Goal: Complete application form: Complete application form

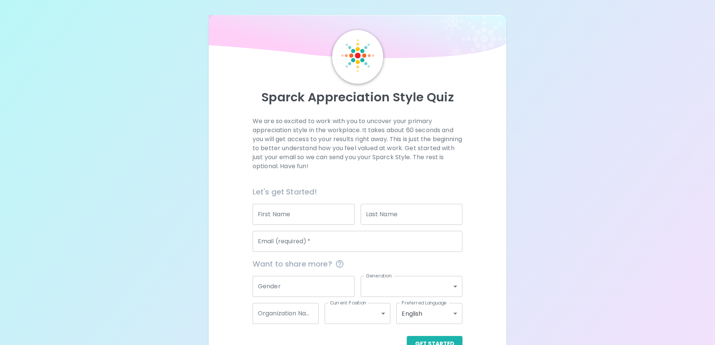
click at [292, 216] on input "First Name" at bounding box center [303, 214] width 102 height 21
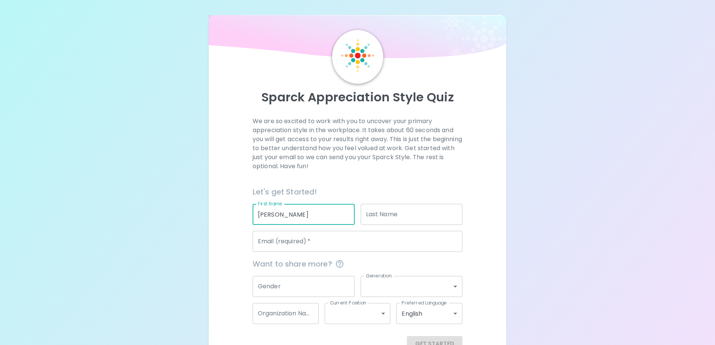
type input "[PERSON_NAME]"
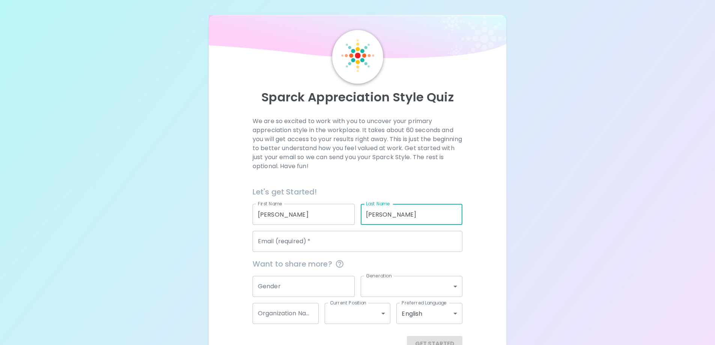
type input "[PERSON_NAME]"
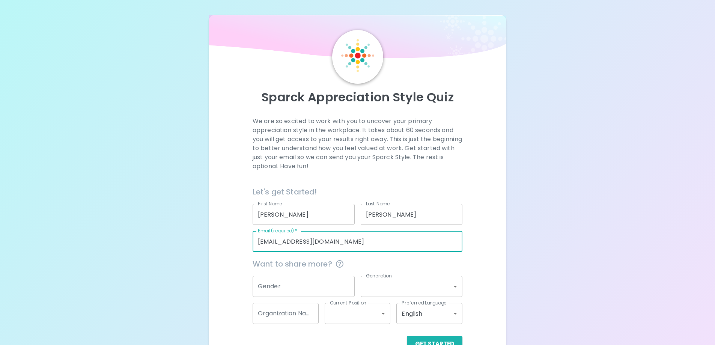
type input "[EMAIL_ADDRESS][DOMAIN_NAME]"
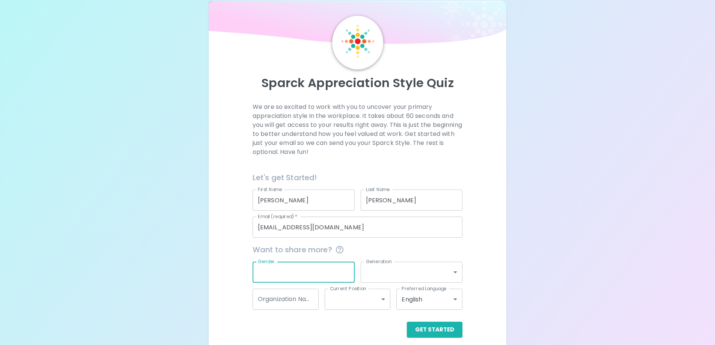
scroll to position [22, 0]
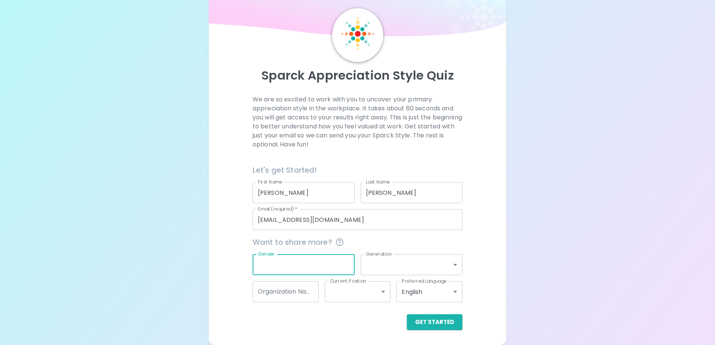
click at [320, 267] on input "Gender" at bounding box center [303, 264] width 102 height 21
type input "[DEMOGRAPHIC_DATA]"
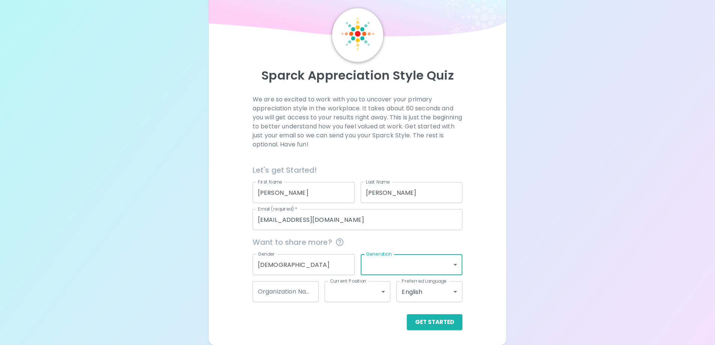
click at [453, 264] on body "Sparck Appreciation Style Quiz We are so excited to work with you to uncover yo…" at bounding box center [357, 161] width 715 height 366
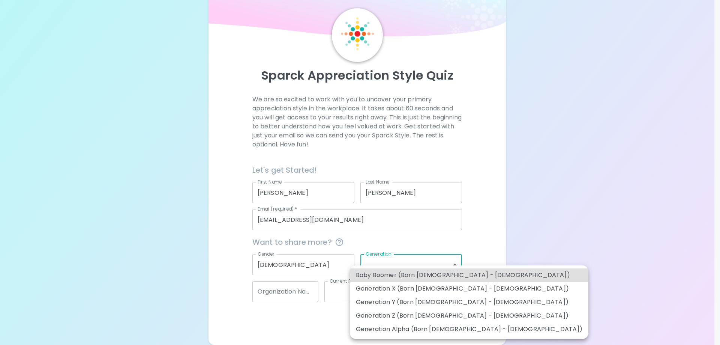
click at [420, 306] on li "Generation Y (Born [DEMOGRAPHIC_DATA] - [DEMOGRAPHIC_DATA])" at bounding box center [469, 302] width 239 height 14
type input "generation_y"
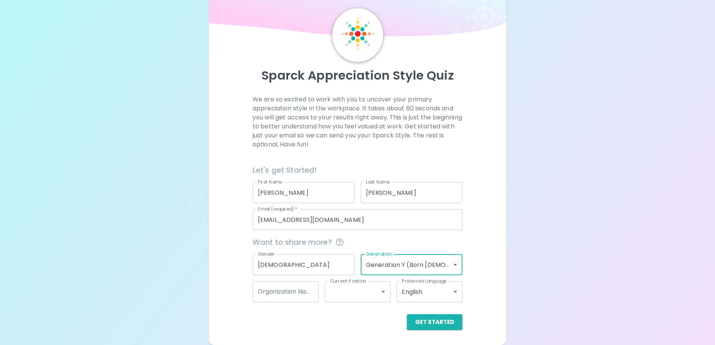
click at [291, 288] on input "Organization Name" at bounding box center [285, 291] width 66 height 21
type input "North-[GEOGRAPHIC_DATA]"
click at [375, 291] on body "Sparck Appreciation Style Quiz We are so excited to work with you to uncover yo…" at bounding box center [357, 161] width 715 height 366
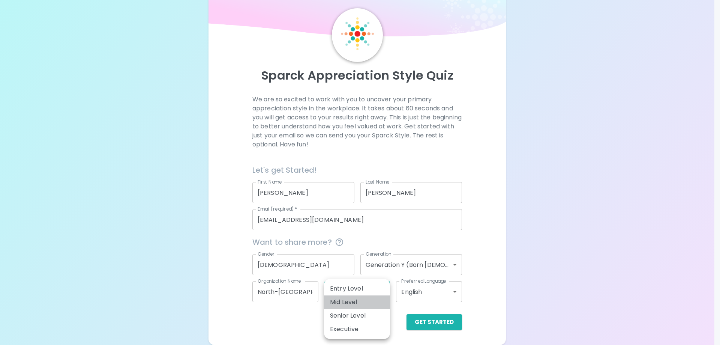
click at [363, 303] on li "Mid Level" at bounding box center [357, 302] width 66 height 14
type input "mid_level"
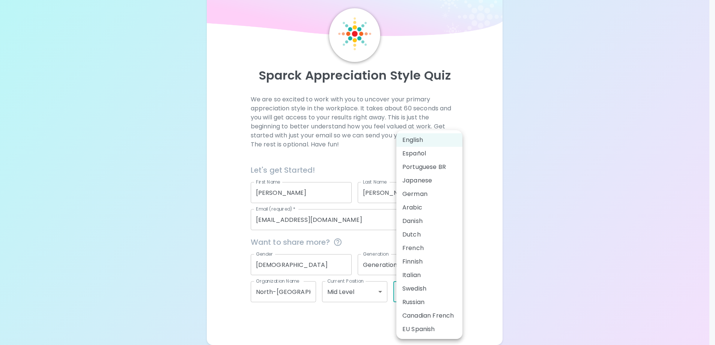
click at [402, 291] on body "Sparck Appreciation Style Quiz We are so excited to work with you to uncover yo…" at bounding box center [357, 161] width 715 height 366
click at [334, 321] on div at bounding box center [360, 172] width 720 height 345
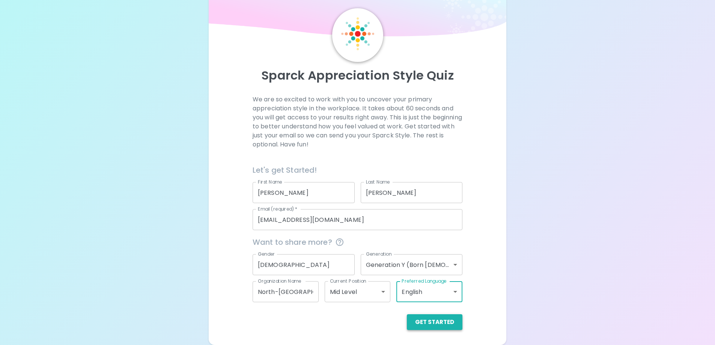
click at [445, 327] on button "Get Started" at bounding box center [435, 322] width 56 height 16
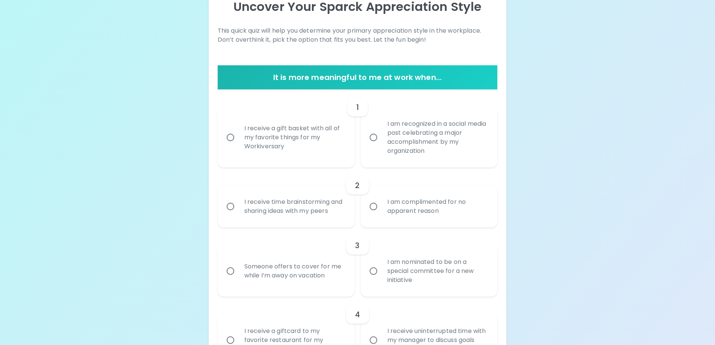
scroll to position [97, 0]
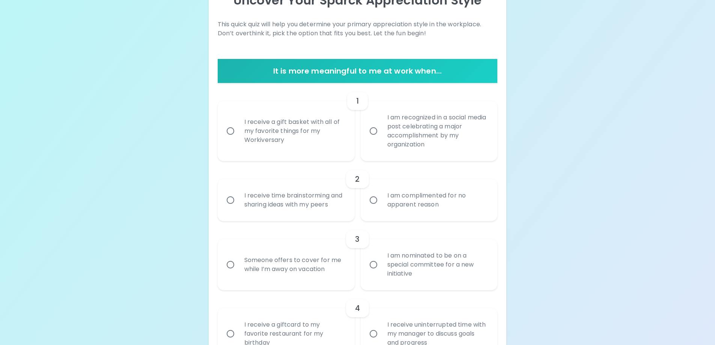
click at [341, 139] on div "I receive a gift basket with all of my favorite things for my Workiversary" at bounding box center [294, 130] width 112 height 45
click at [238, 139] on input "I receive a gift basket with all of my favorite things for my Workiversary" at bounding box center [230, 131] width 16 height 16
radio input "true"
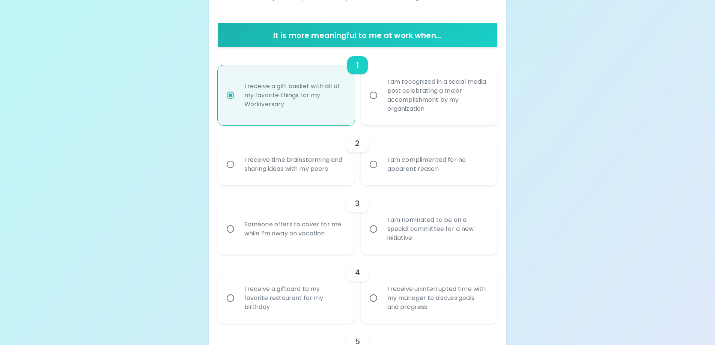
scroll to position [157, 0]
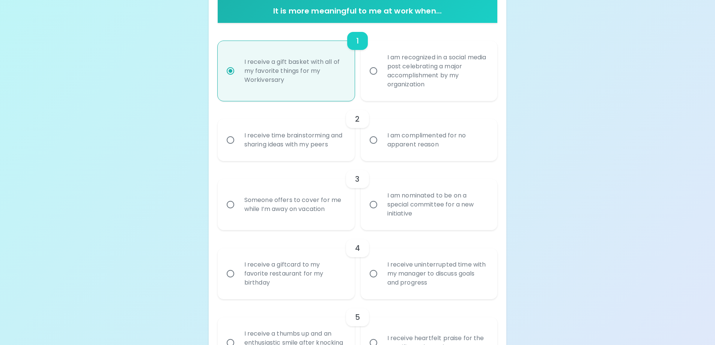
click at [417, 147] on div "I am complimented for no apparent reason" at bounding box center [437, 140] width 112 height 36
click at [381, 147] on input "I am complimented for no apparent reason" at bounding box center [373, 140] width 16 height 16
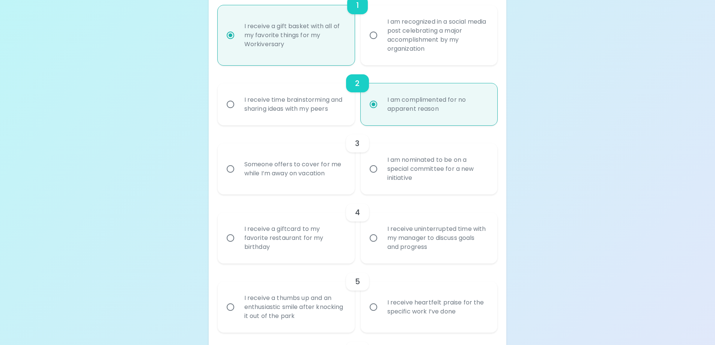
scroll to position [217, 0]
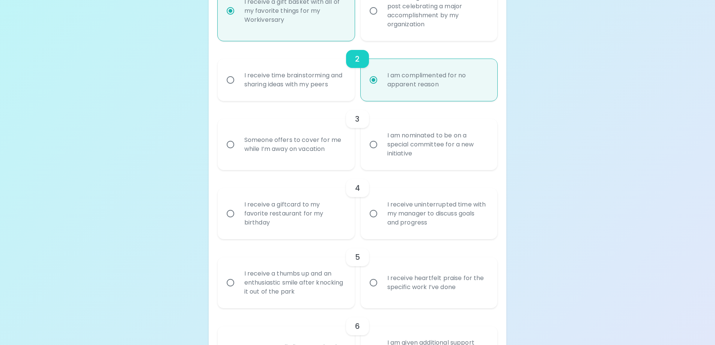
radio input "true"
click at [328, 159] on div "Someone offers to cover for me while I’m away on vacation" at bounding box center [294, 144] width 112 height 36
click at [238, 152] on input "Someone offers to cover for me while I’m away on vacation" at bounding box center [230, 145] width 16 height 16
radio input "false"
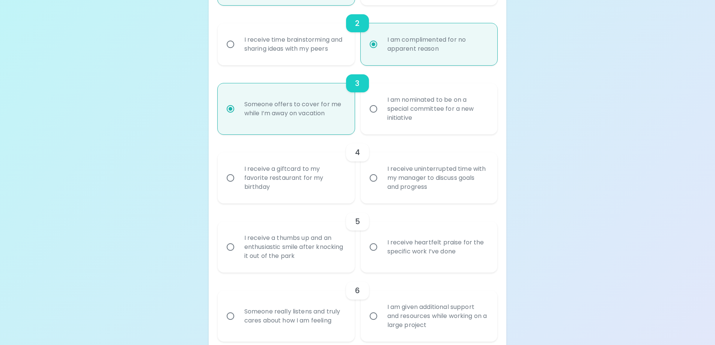
scroll to position [277, 0]
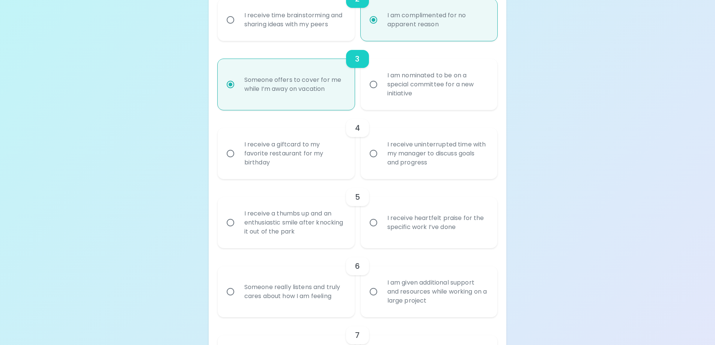
radio input "true"
click at [410, 164] on div "I receive uninterrupted time with my manager to discuss goals and progress" at bounding box center [437, 153] width 112 height 45
click at [381, 161] on input "I receive uninterrupted time with my manager to discuss goals and progress" at bounding box center [373, 154] width 16 height 16
radio input "false"
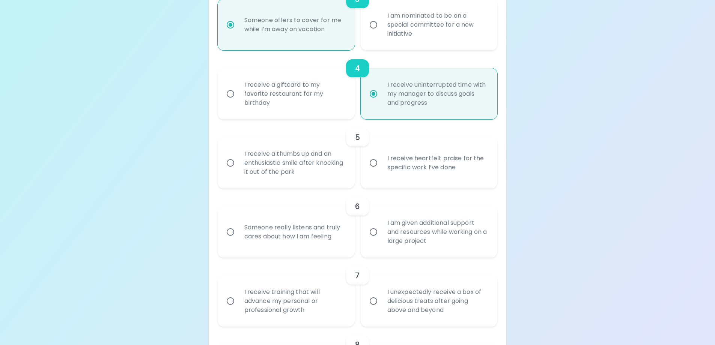
scroll to position [337, 0]
radio input "true"
click at [386, 178] on div "I receive heartfelt praise for the specific work I’ve done" at bounding box center [437, 162] width 112 height 36
click at [381, 170] on input "I receive heartfelt praise for the specific work I’ve done" at bounding box center [373, 163] width 16 height 16
radio input "false"
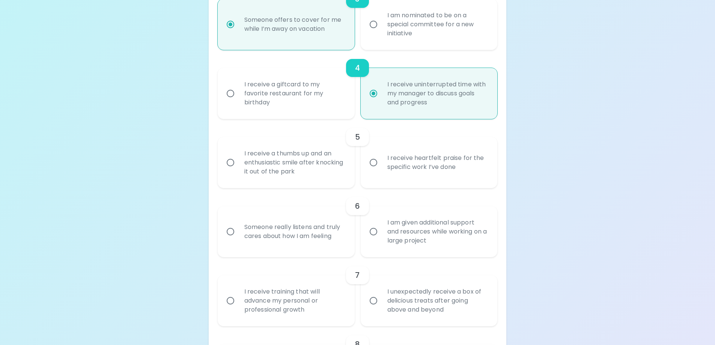
radio input "false"
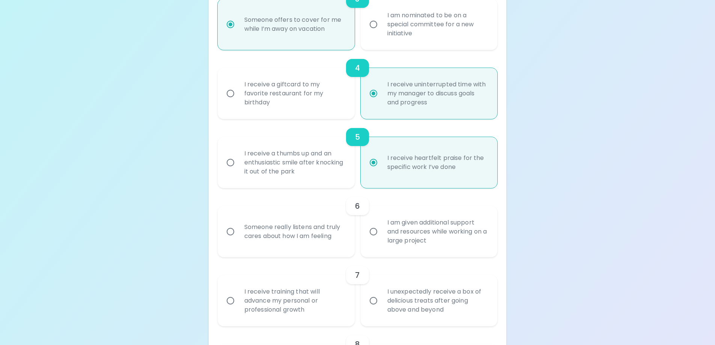
scroll to position [397, 0]
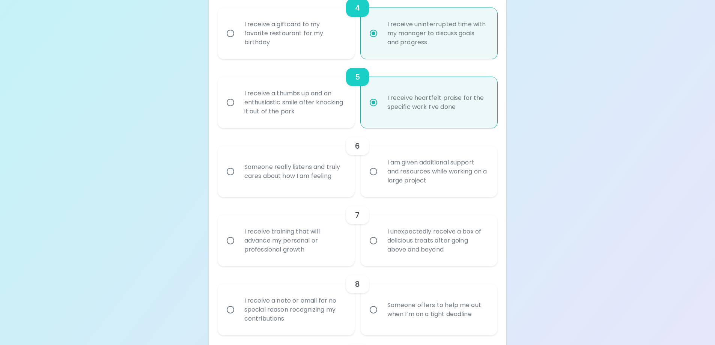
radio input "true"
click at [316, 188] on div "Someone really listens and truly cares about how I am feeling" at bounding box center [294, 171] width 112 height 36
click at [238, 179] on input "Someone really listens and truly cares about how I am feeling" at bounding box center [230, 172] width 16 height 16
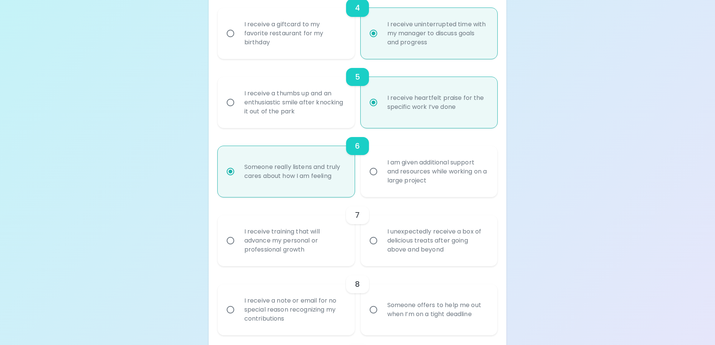
radio input "false"
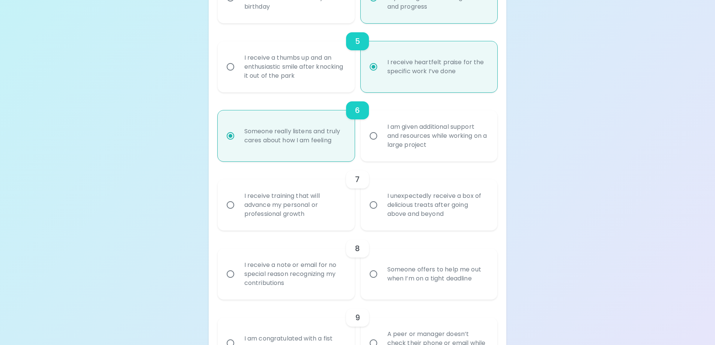
scroll to position [457, 0]
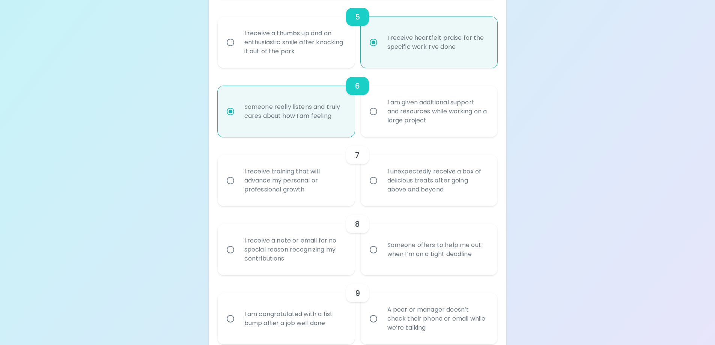
radio input "true"
click at [437, 177] on div "I unexpectedly receive a box of delicious treats after going above and beyond" at bounding box center [437, 180] width 112 height 45
click at [381, 177] on input "I unexpectedly receive a box of delicious treats after going above and beyond" at bounding box center [373, 181] width 16 height 16
radio input "false"
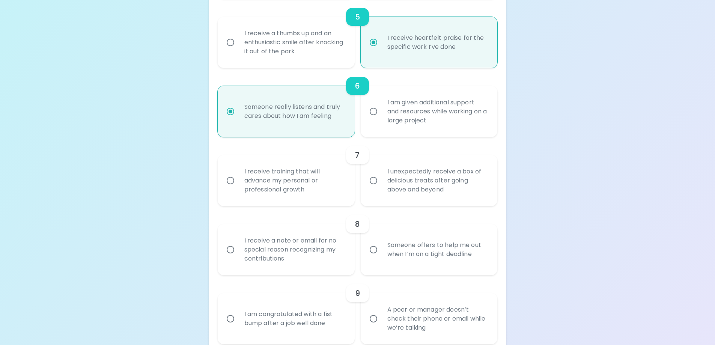
radio input "false"
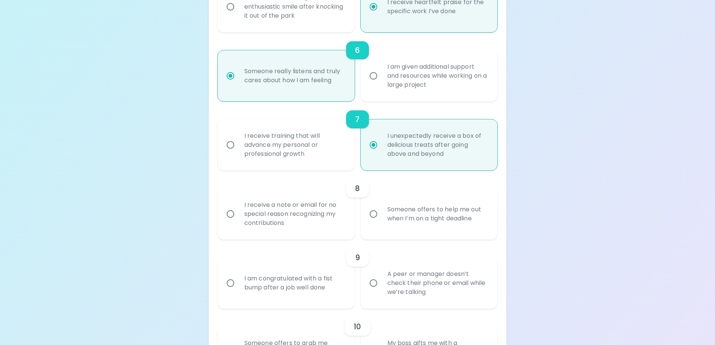
scroll to position [517, 0]
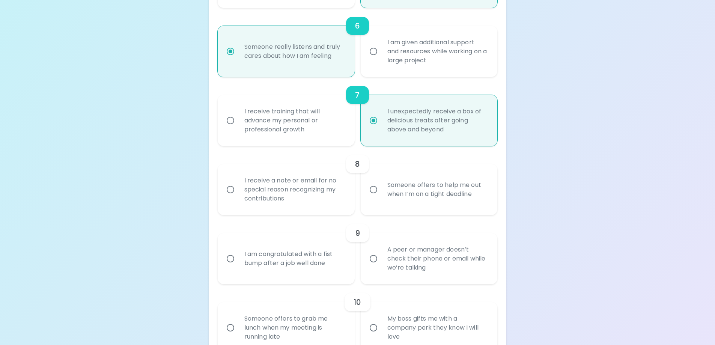
radio input "true"
click at [300, 194] on div "I receive a note or email for no special reason recognizing my contributions" at bounding box center [294, 189] width 112 height 45
click at [238, 194] on input "I receive a note or email for no special reason recognizing my contributions" at bounding box center [230, 190] width 16 height 16
radio input "false"
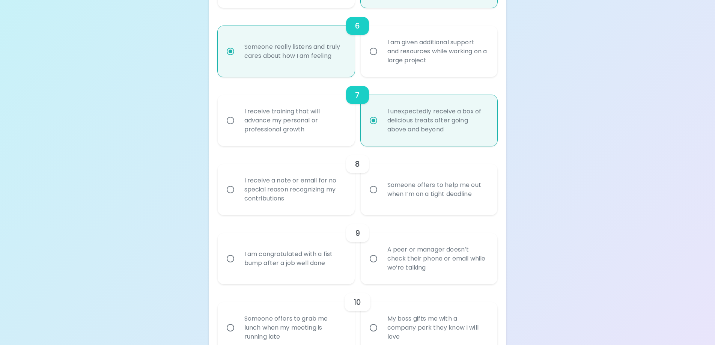
radio input "false"
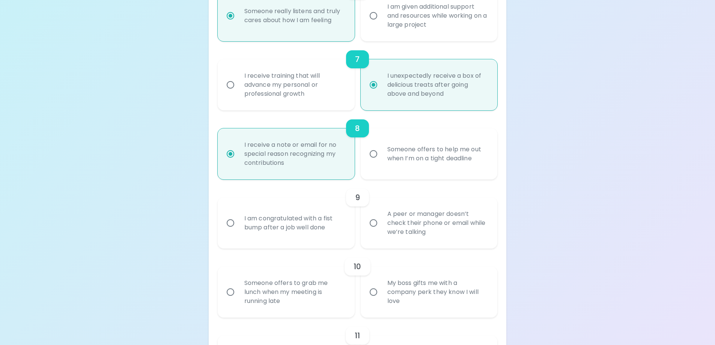
scroll to position [577, 0]
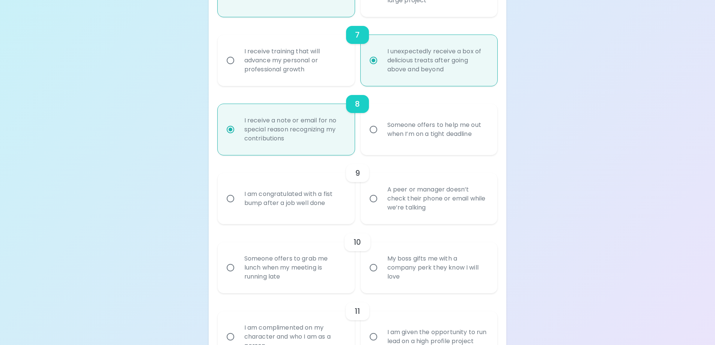
radio input "true"
click at [408, 211] on div "A peer or manager doesn’t check their phone or email while we’re talking" at bounding box center [437, 198] width 112 height 45
click at [381, 206] on input "A peer or manager doesn’t check their phone or email while we’re talking" at bounding box center [373, 199] width 16 height 16
radio input "false"
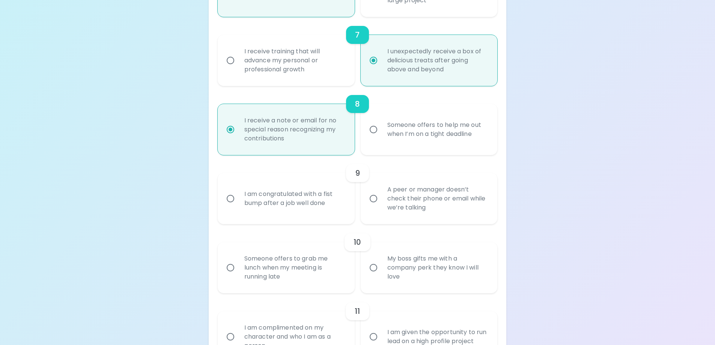
radio input "false"
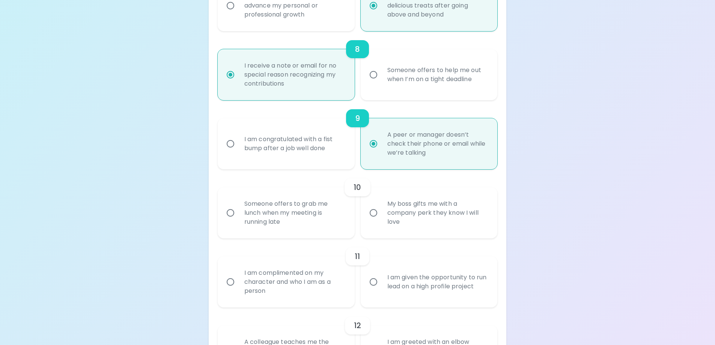
scroll to position [637, 0]
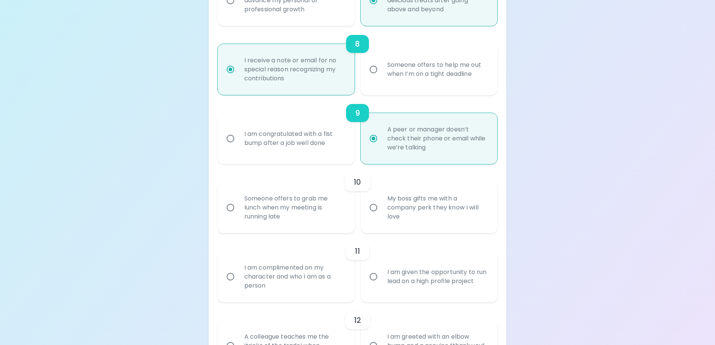
radio input "true"
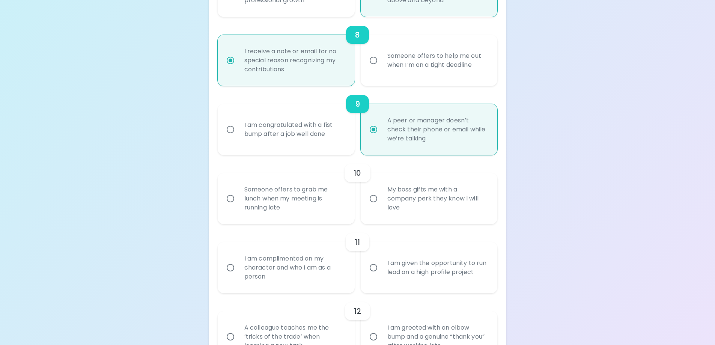
scroll to position [682, 0]
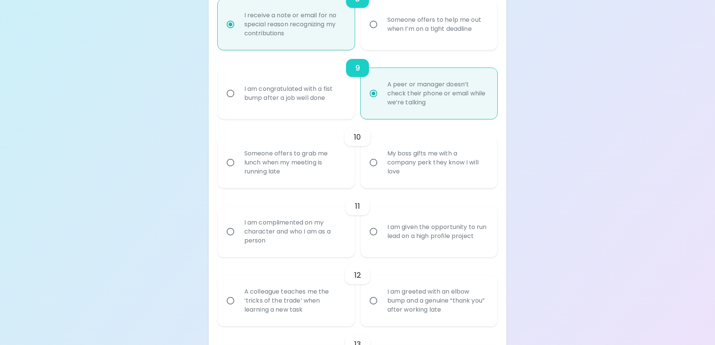
click at [267, 160] on div "Someone offers to grab me lunch when my meeting is running late" at bounding box center [294, 162] width 112 height 45
click at [238, 160] on input "Someone offers to grab me lunch when my meeting is running late" at bounding box center [230, 163] width 16 height 16
radio input "false"
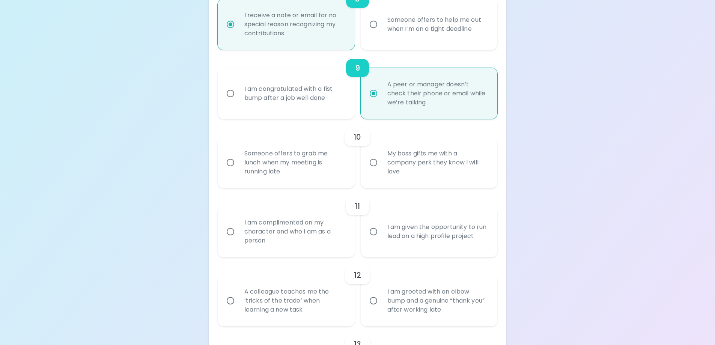
radio input "false"
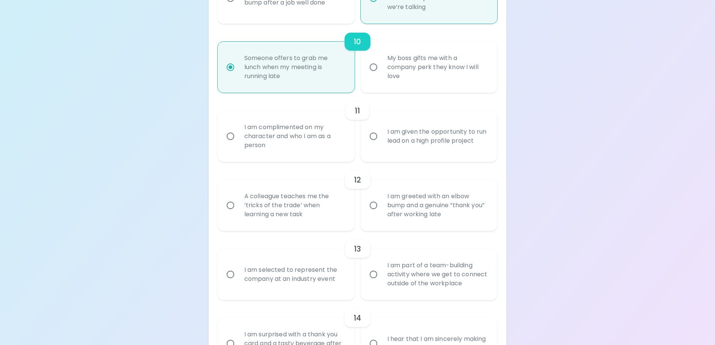
scroll to position [779, 0]
radio input "true"
click at [303, 132] on div "I am complimented on my character and who I am as a person" at bounding box center [294, 133] width 112 height 45
click at [238, 132] on input "I am complimented on my character and who I am as a person" at bounding box center [230, 134] width 16 height 16
radio input "false"
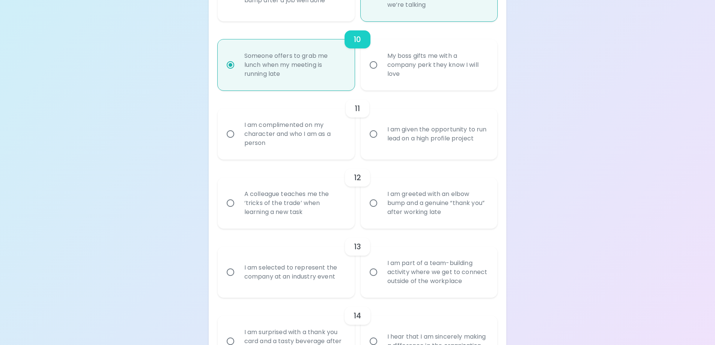
radio input "false"
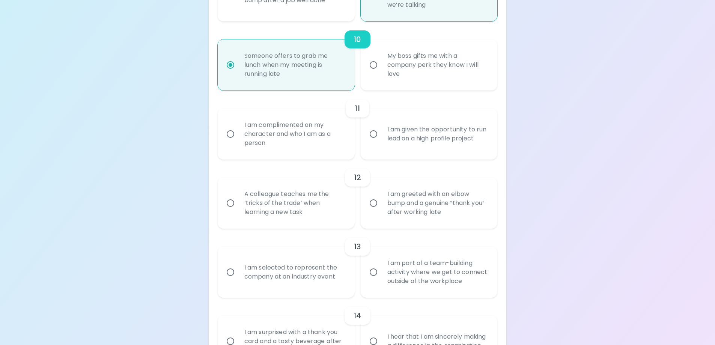
radio input "false"
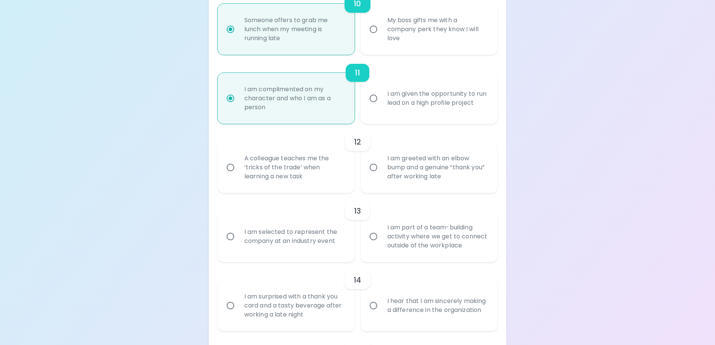
scroll to position [839, 0]
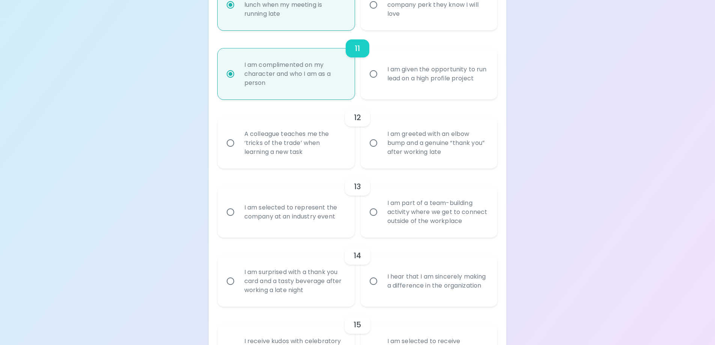
radio input "true"
click at [453, 150] on div "I am greeted with an elbow bump and a genuine “thank you” after working late" at bounding box center [437, 142] width 112 height 45
click at [381, 150] on input "I am greeted with an elbow bump and a genuine “thank you” after working late" at bounding box center [373, 143] width 16 height 16
radio input "false"
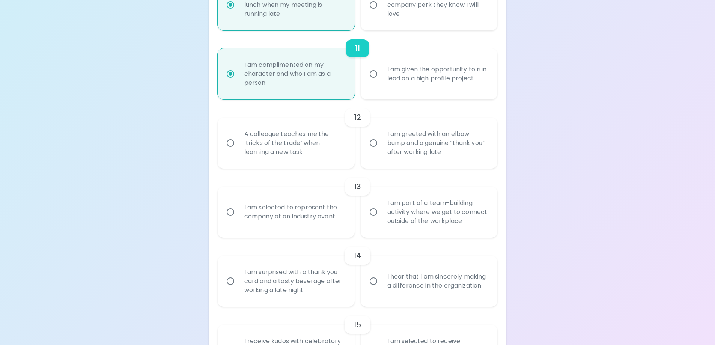
radio input "false"
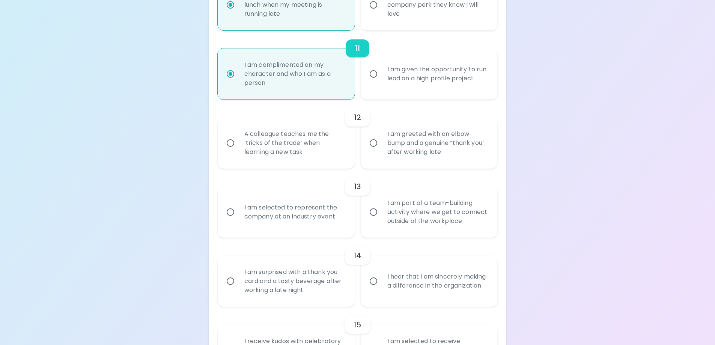
radio input "false"
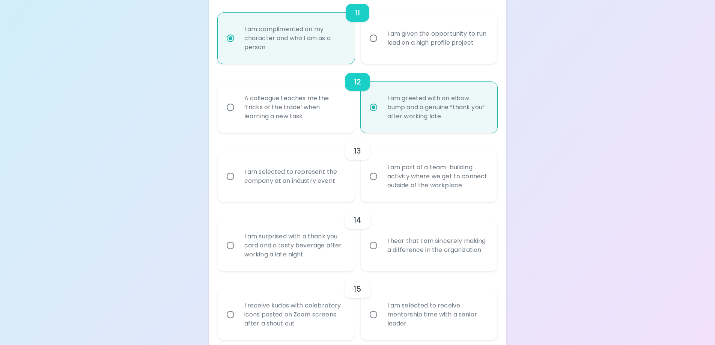
scroll to position [899, 0]
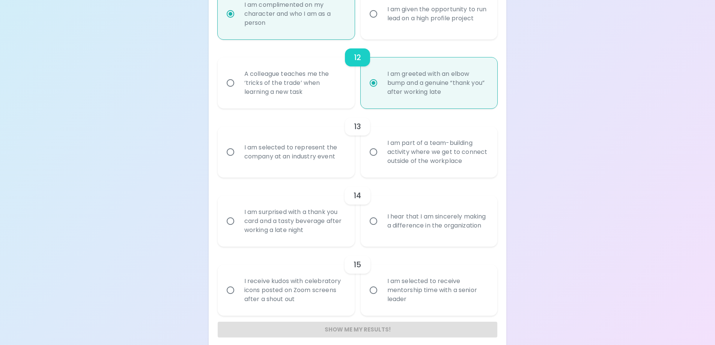
radio input "true"
click at [324, 89] on div "A colleague teaches me the ‘tricks of the trade’ when learning a new task" at bounding box center [294, 82] width 112 height 45
click at [238, 89] on input "A colleague teaches me the ‘tricks of the trade’ when learning a new task" at bounding box center [230, 83] width 16 height 16
radio input "false"
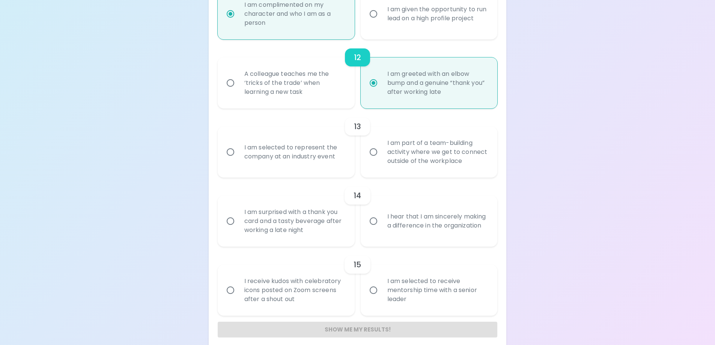
radio input "false"
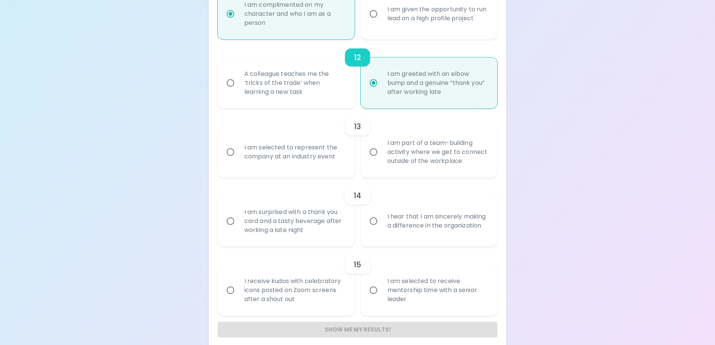
radio input "false"
radio input "true"
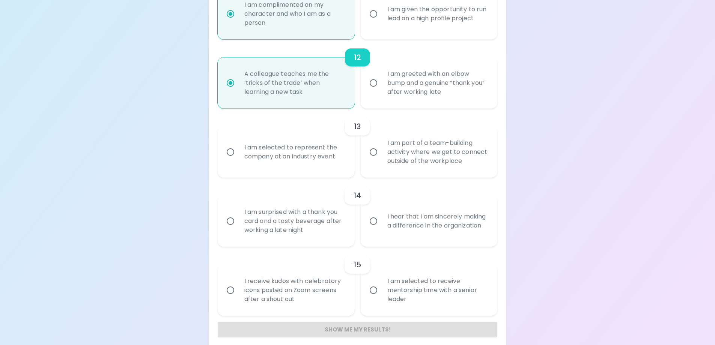
radio input "true"
click at [426, 161] on div "I am part of a team-building activity where we get to connect outside of the wo…" at bounding box center [437, 151] width 112 height 45
click at [381, 160] on input "I am part of a team-building activity where we get to connect outside of the wo…" at bounding box center [373, 152] width 16 height 16
radio input "false"
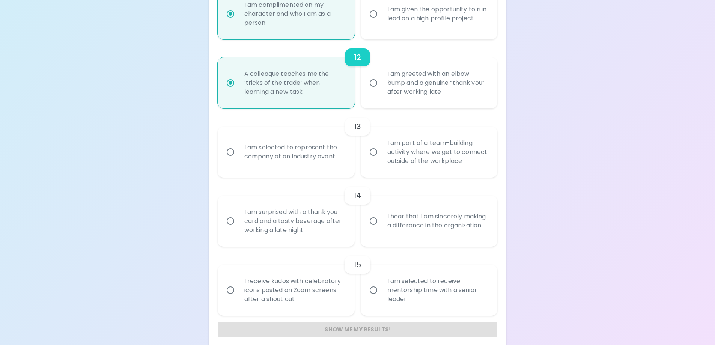
radio input "false"
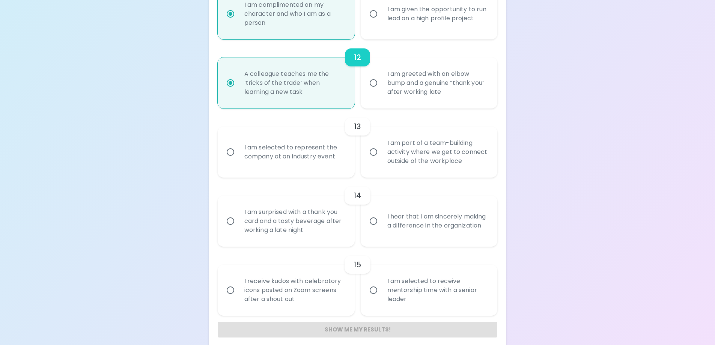
radio input "false"
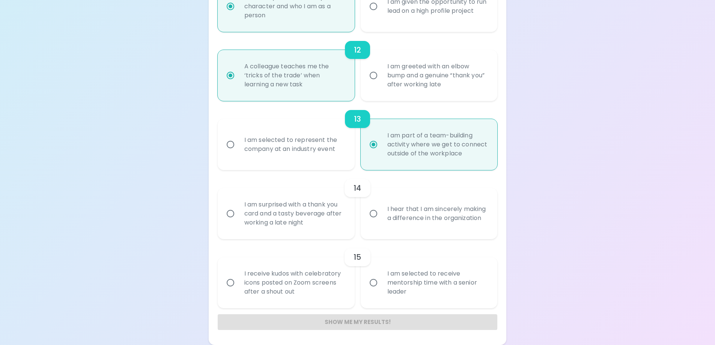
radio input "true"
click at [389, 217] on div "I hear that I am sincerely making a difference in the organization" at bounding box center [437, 213] width 112 height 36
click at [381, 217] on input "I hear that I am sincerely making a difference in the organization" at bounding box center [373, 214] width 16 height 16
radio input "false"
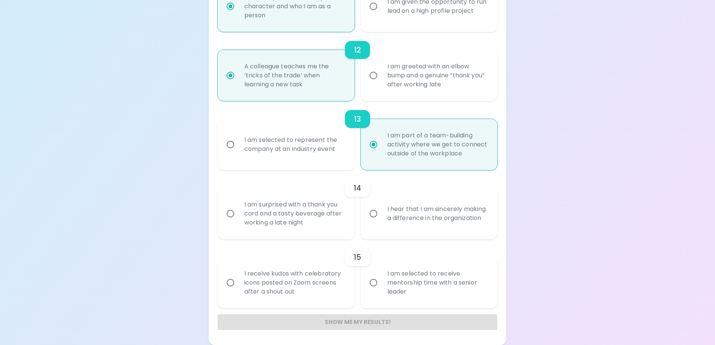
radio input "false"
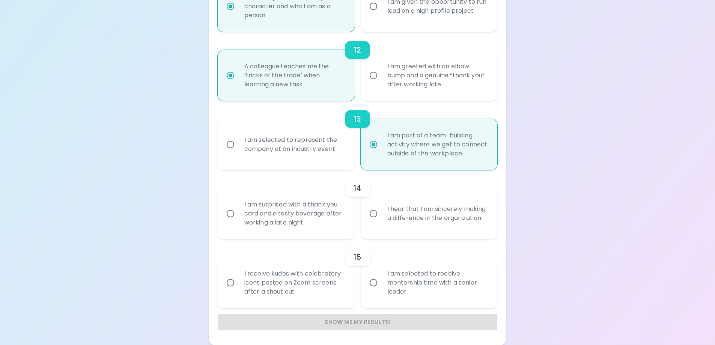
radio input "false"
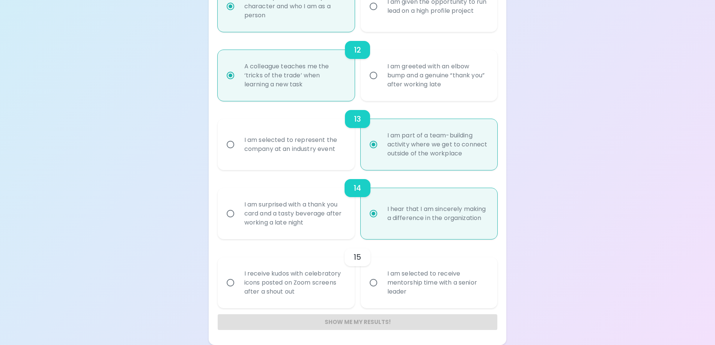
radio input "true"
click at [467, 291] on div "I am selected to receive mentorship time with a senior leader" at bounding box center [437, 282] width 112 height 45
click at [381, 290] on input "I am selected to receive mentorship time with a senior leader" at bounding box center [373, 283] width 16 height 16
radio input "false"
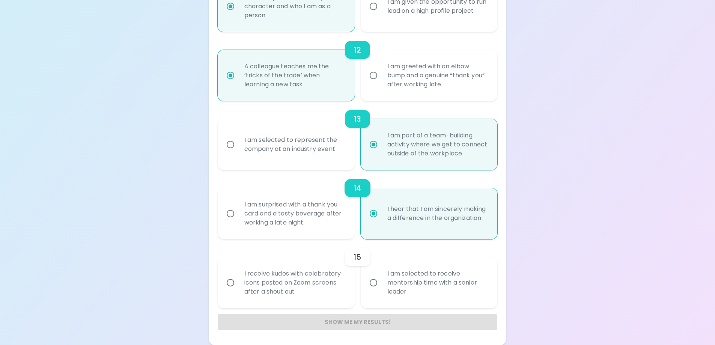
radio input "false"
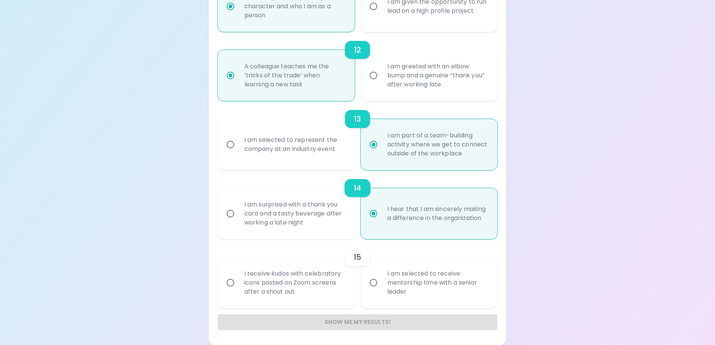
radio input "false"
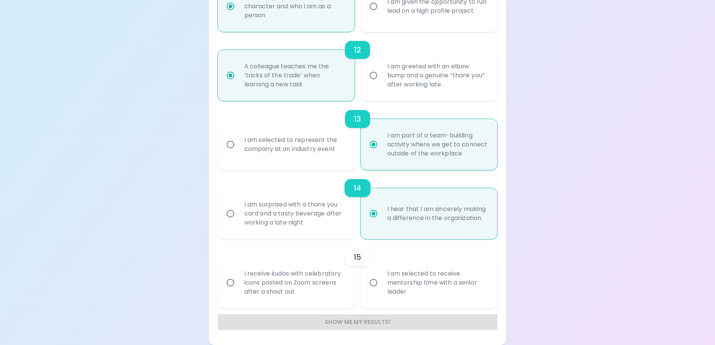
radio input "false"
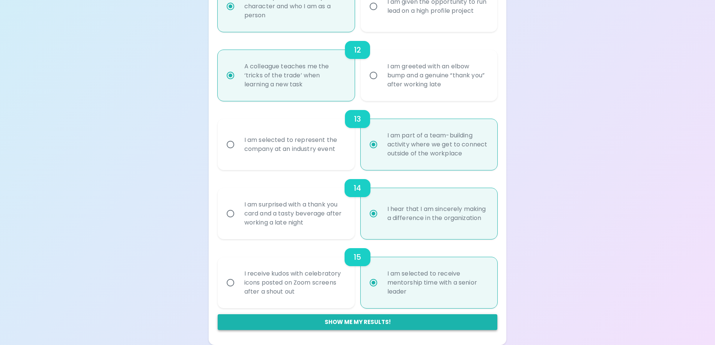
radio input "true"
click at [383, 325] on button "Show me my results!" at bounding box center [358, 322] width 280 height 16
radio input "false"
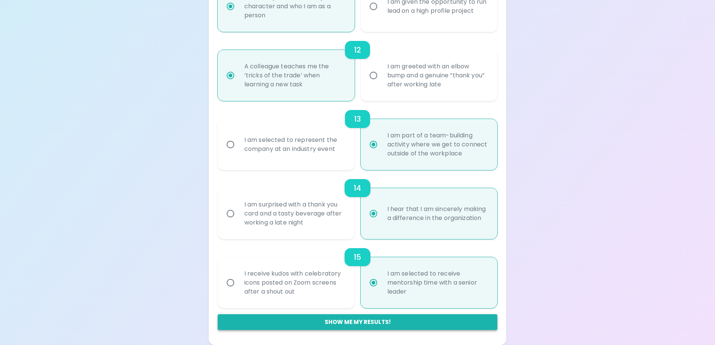
radio input "false"
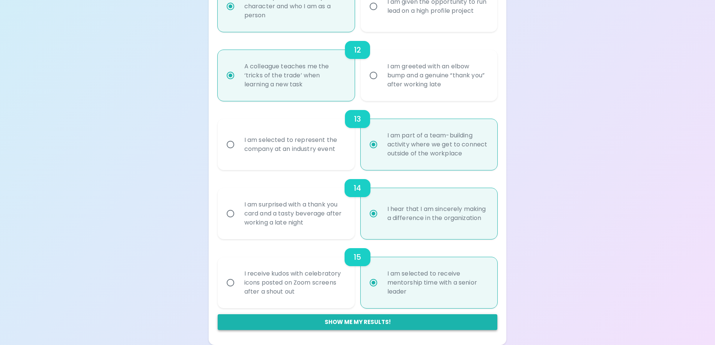
radio input "false"
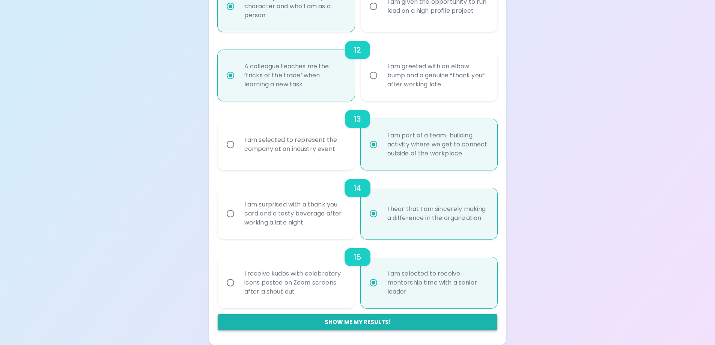
radio input "false"
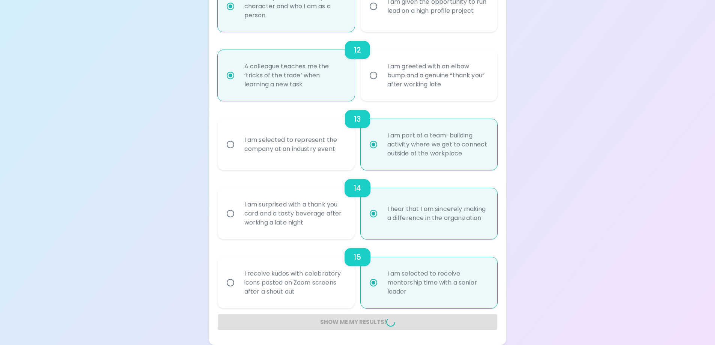
radio input "false"
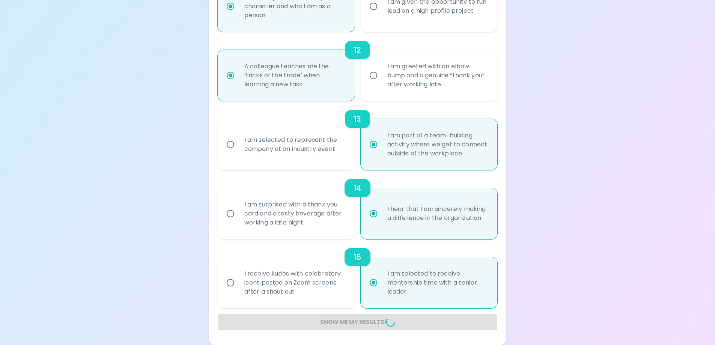
radio input "false"
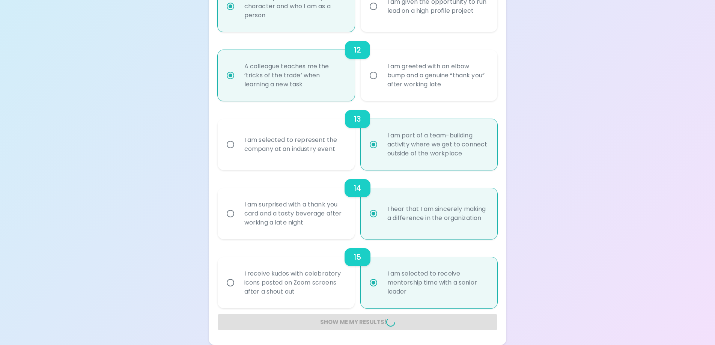
radio input "false"
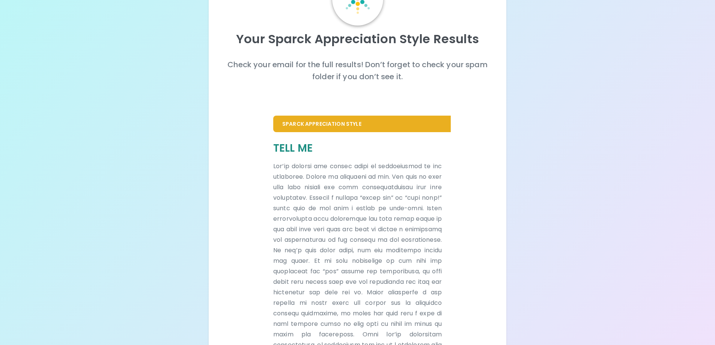
scroll to position [0, 0]
